Goal: Complete application form: Complete application form

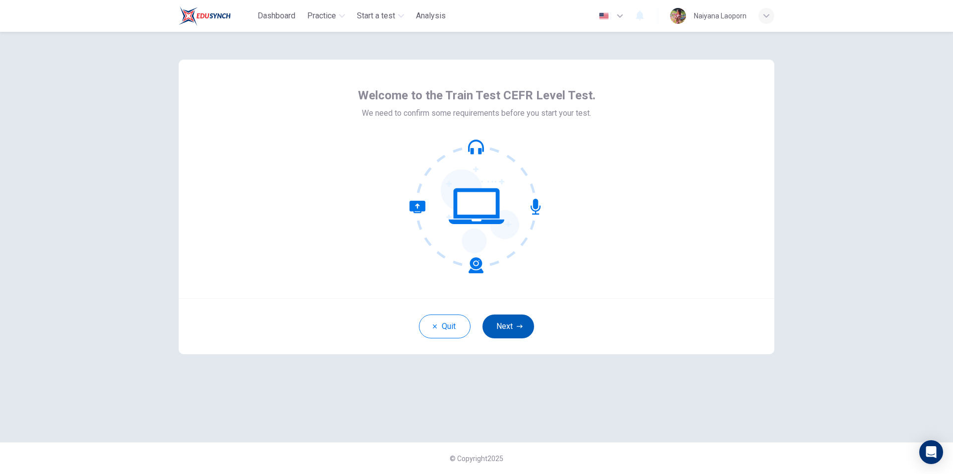
click at [525, 328] on button "Next" at bounding box center [509, 326] width 52 height 24
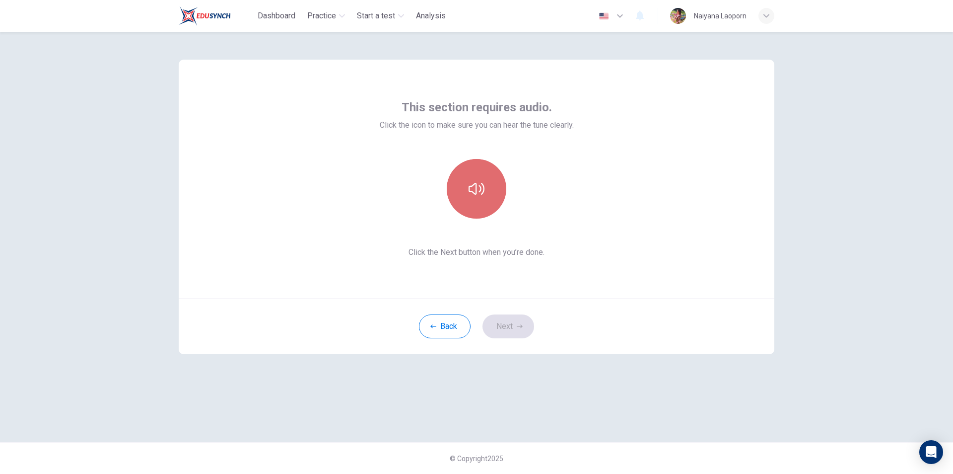
click at [478, 183] on icon "button" at bounding box center [477, 189] width 16 height 16
click at [472, 194] on icon "button" at bounding box center [477, 189] width 16 height 16
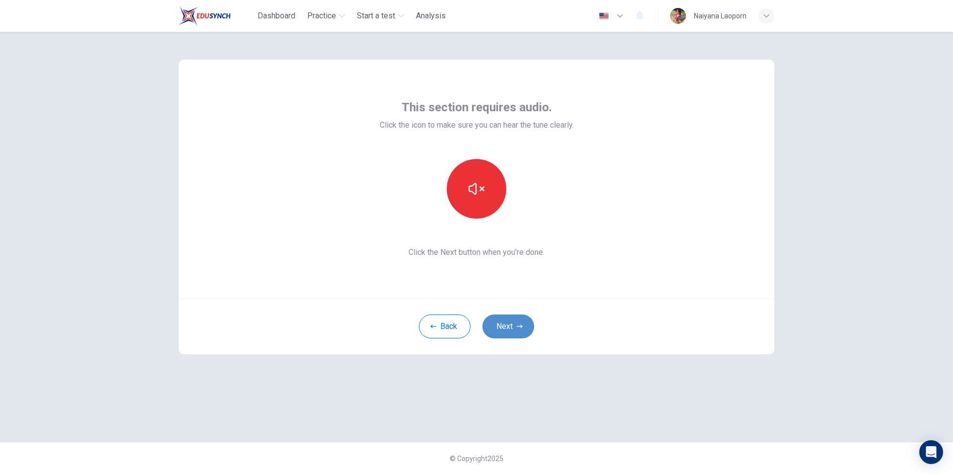
click at [510, 325] on button "Next" at bounding box center [509, 326] width 52 height 24
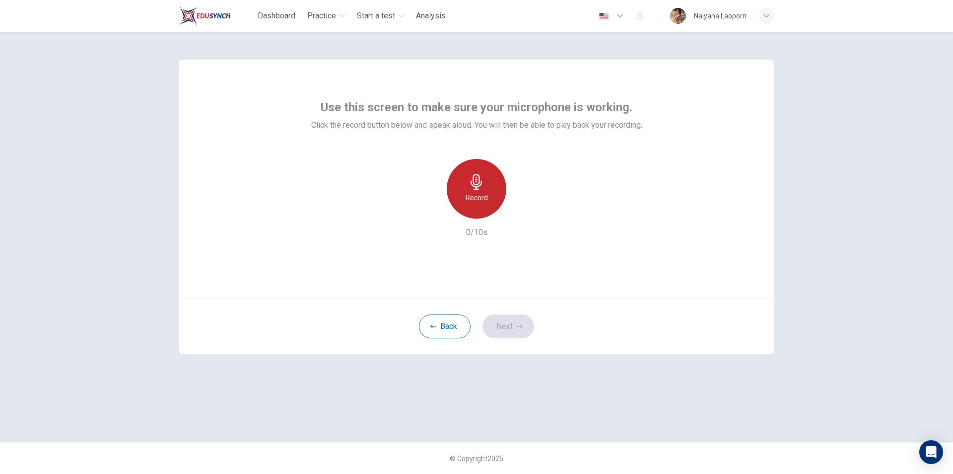
click at [476, 187] on icon "button" at bounding box center [476, 182] width 11 height 16
click at [477, 186] on icon "button" at bounding box center [477, 182] width 16 height 16
click at [517, 209] on div "button" at bounding box center [522, 211] width 16 height 16
click at [505, 326] on button "Next" at bounding box center [509, 326] width 52 height 24
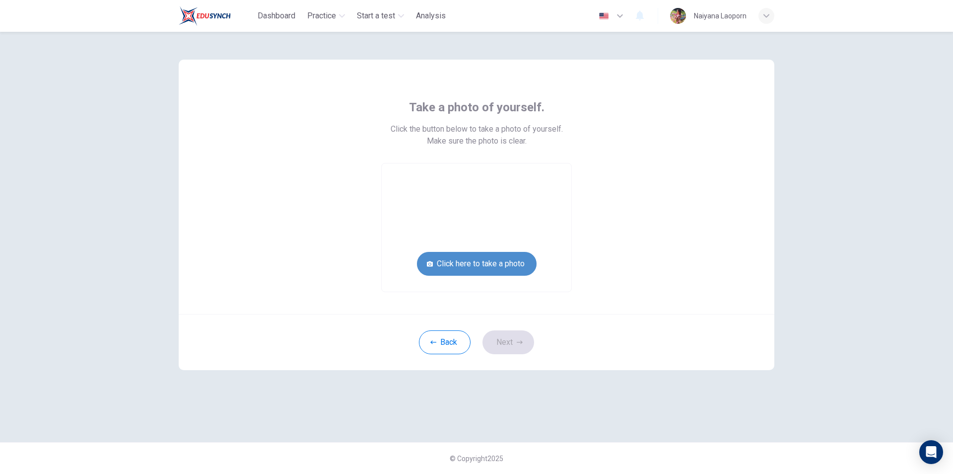
click at [468, 265] on button "Click here to take a photo" at bounding box center [477, 264] width 120 height 24
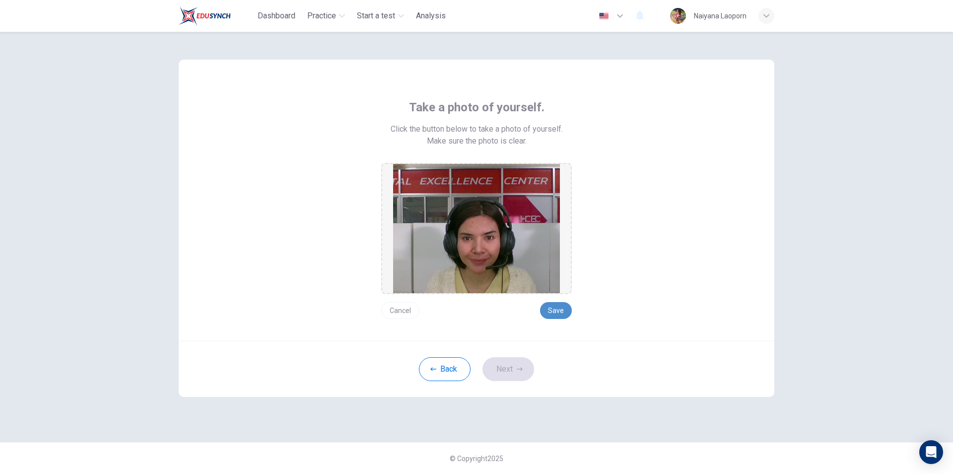
click at [557, 314] on button "Save" at bounding box center [556, 310] width 32 height 17
click at [515, 370] on button "Next" at bounding box center [509, 369] width 52 height 24
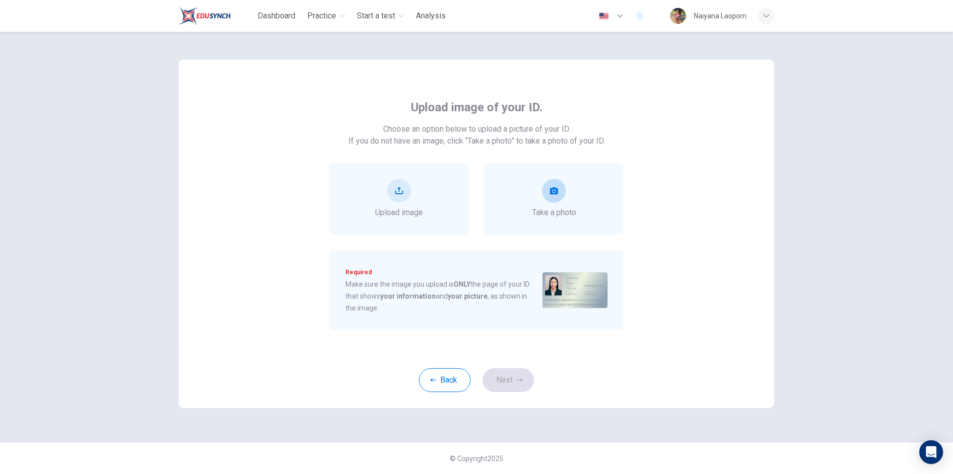
click at [554, 204] on div "Take a photo" at bounding box center [554, 199] width 44 height 40
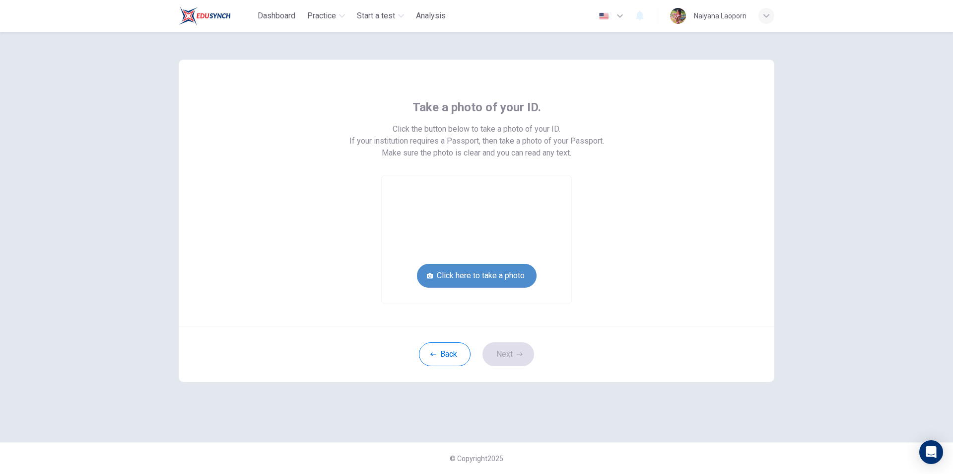
click at [473, 278] on button "Click here to take a photo" at bounding box center [477, 276] width 120 height 24
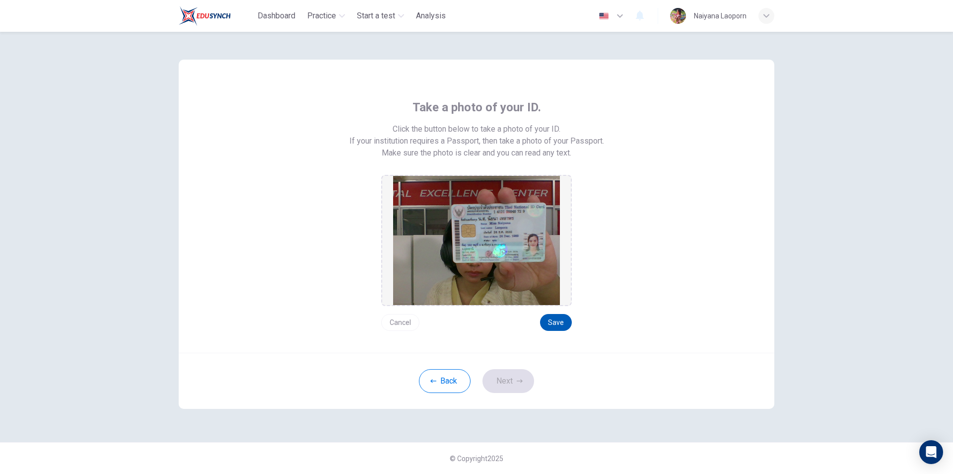
click at [558, 319] on button "Save" at bounding box center [556, 322] width 32 height 17
click at [518, 382] on icon "button" at bounding box center [520, 381] width 6 height 6
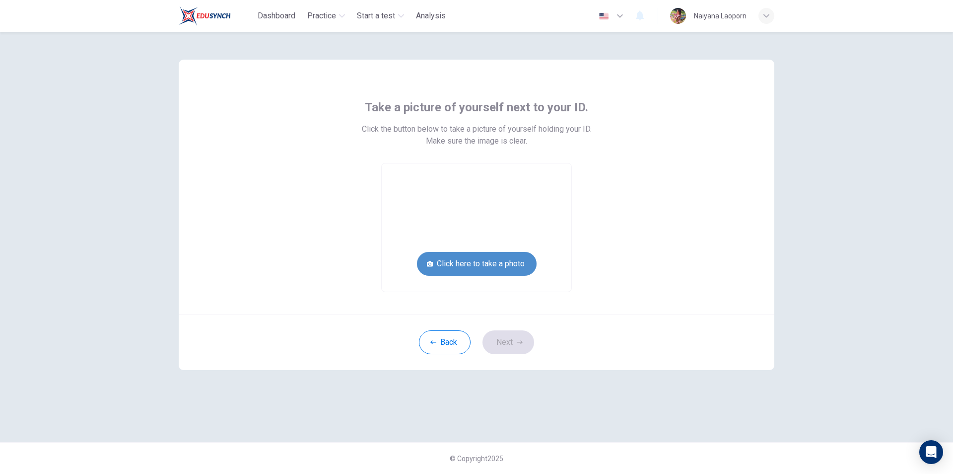
click at [485, 263] on button "Click here to take a photo" at bounding box center [477, 264] width 120 height 24
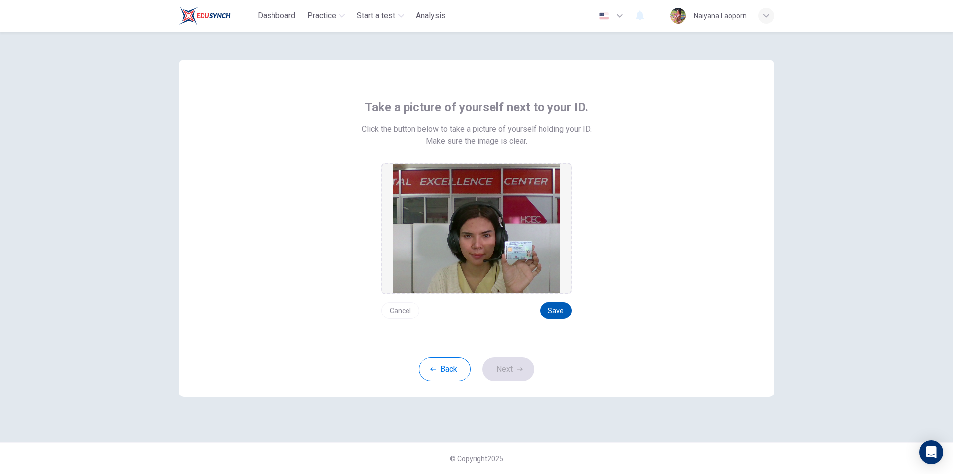
click at [558, 309] on button "Save" at bounding box center [556, 310] width 32 height 17
click at [524, 368] on button "Next" at bounding box center [509, 369] width 52 height 24
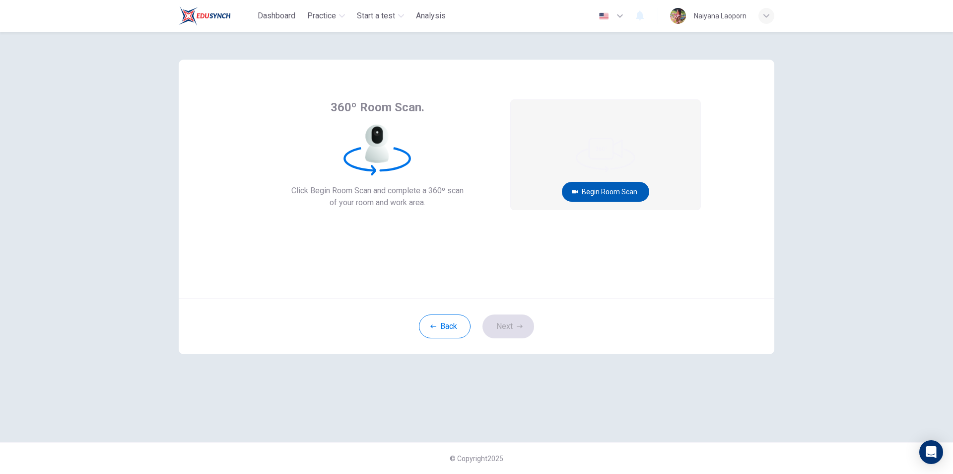
click at [589, 188] on button "Begin Room Scan" at bounding box center [605, 192] width 87 height 20
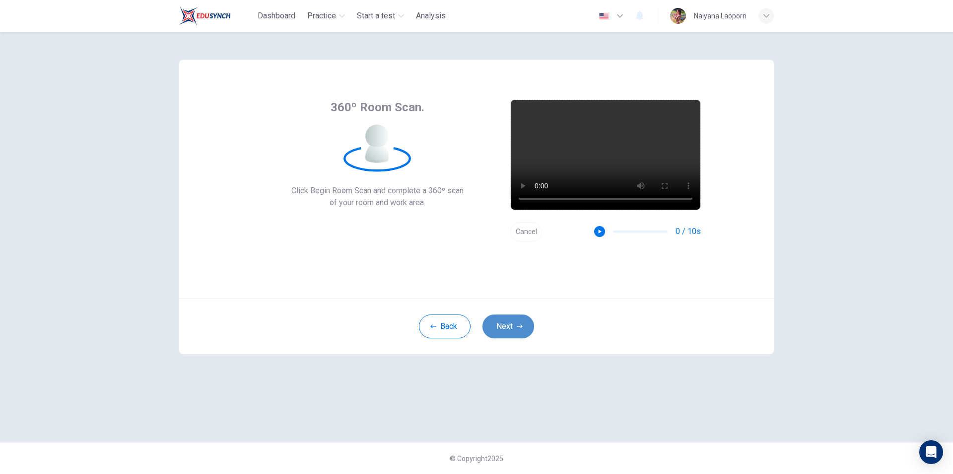
click at [517, 325] on icon "button" at bounding box center [520, 326] width 6 height 6
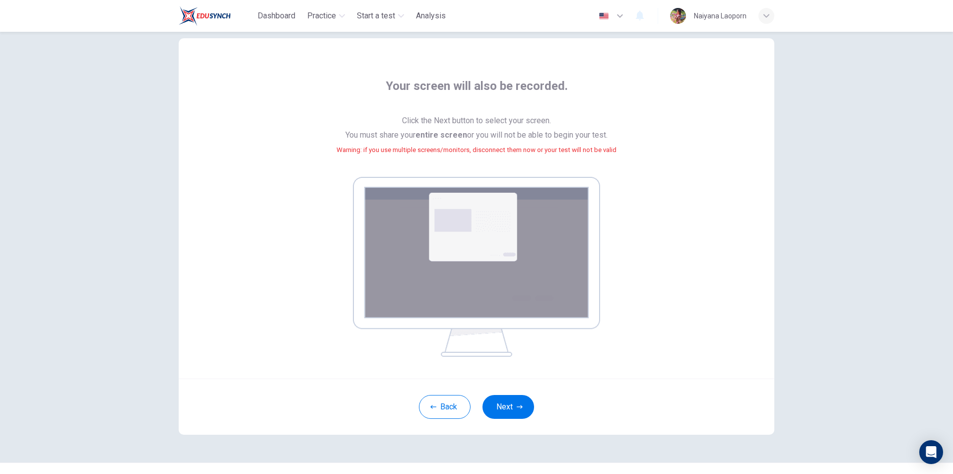
scroll to position [41, 0]
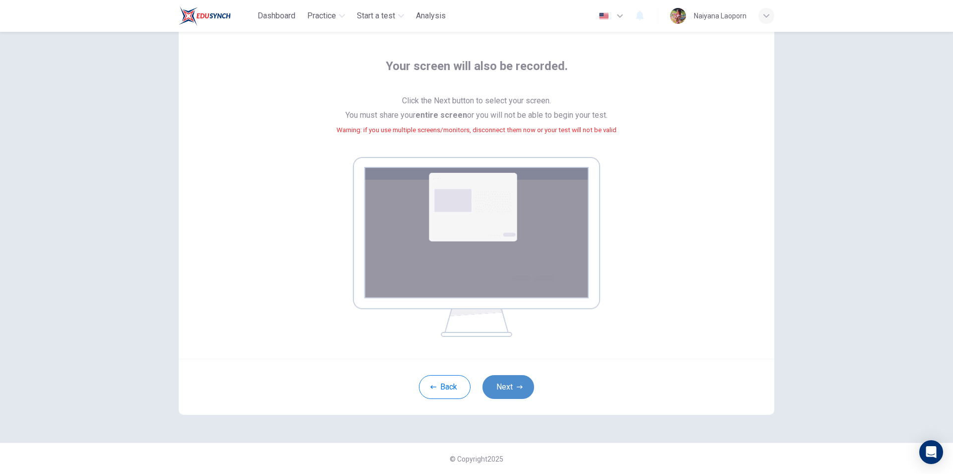
click at [508, 382] on button "Next" at bounding box center [509, 387] width 52 height 24
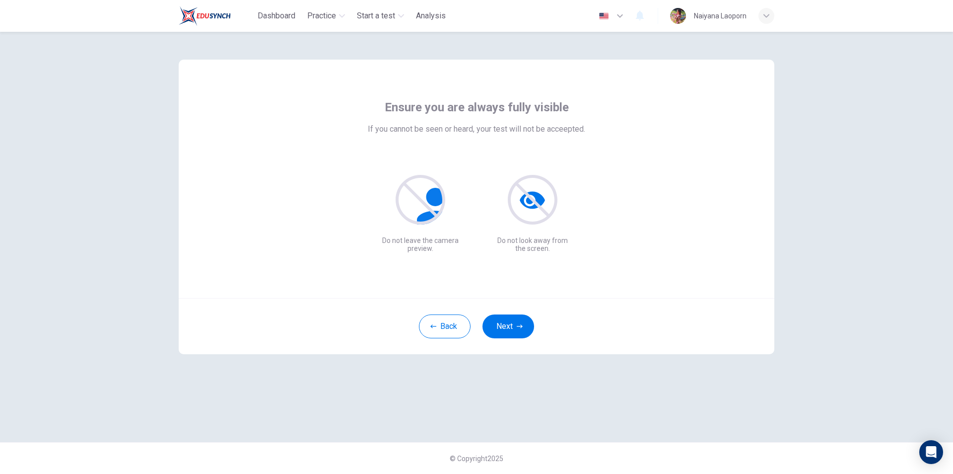
scroll to position [0, 0]
click at [518, 325] on icon "button" at bounding box center [520, 326] width 6 height 6
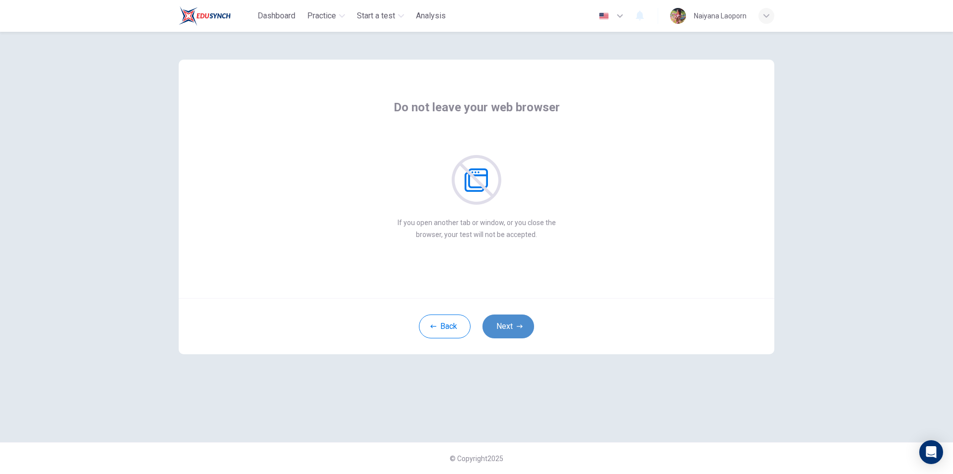
click at [518, 325] on icon "button" at bounding box center [520, 326] width 6 height 6
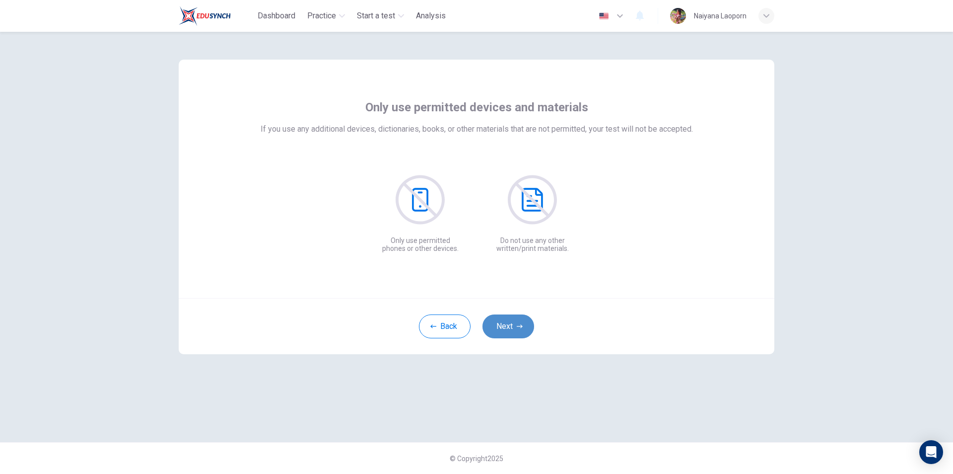
click at [516, 327] on button "Next" at bounding box center [509, 326] width 52 height 24
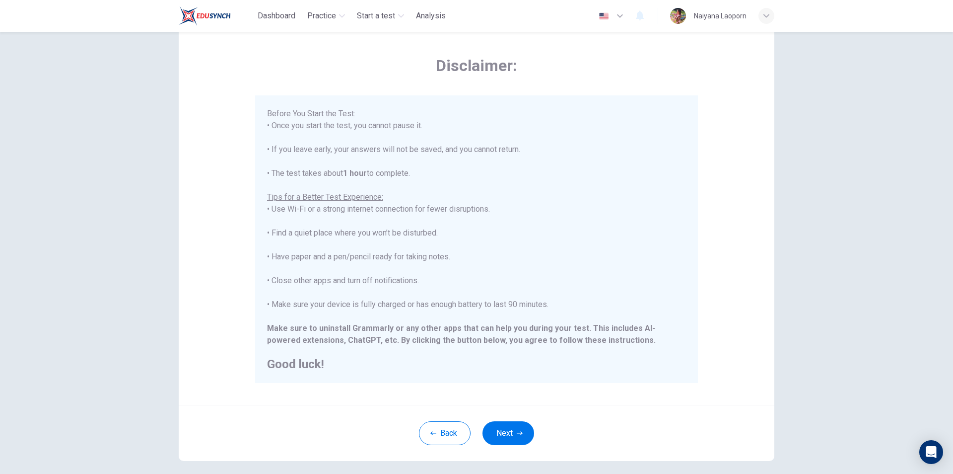
scroll to position [50, 0]
